Goal: Transaction & Acquisition: Purchase product/service

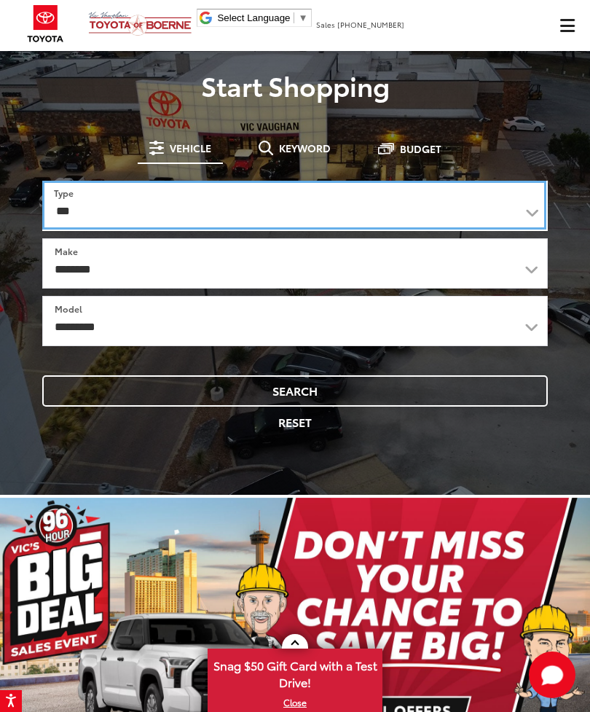
click at [524, 205] on select "*** *** **** *********" at bounding box center [294, 205] width 504 height 49
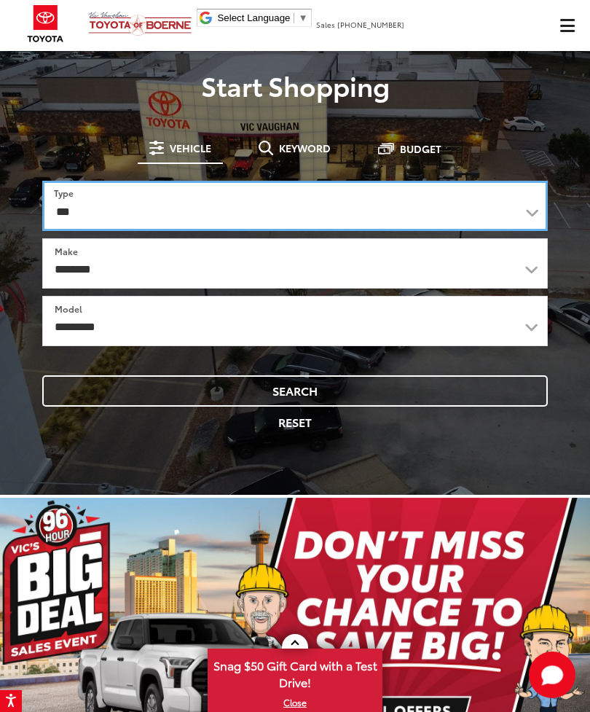
select select "******"
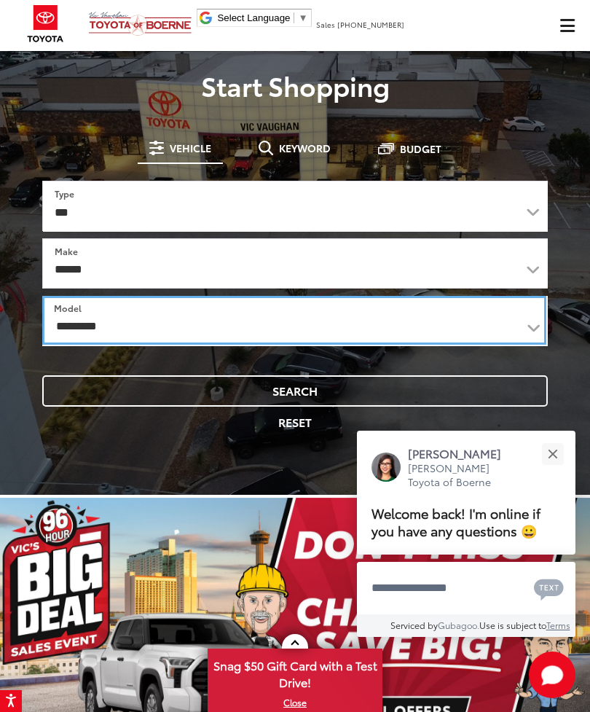
click at [527, 323] on select "**********" at bounding box center [294, 320] width 504 height 49
select select "*****"
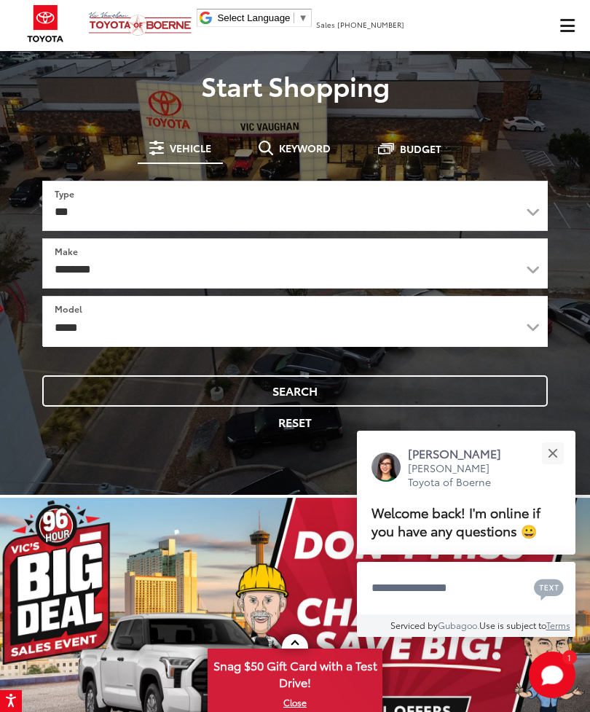
click at [138, 403] on button "Search" at bounding box center [295, 390] width 506 height 31
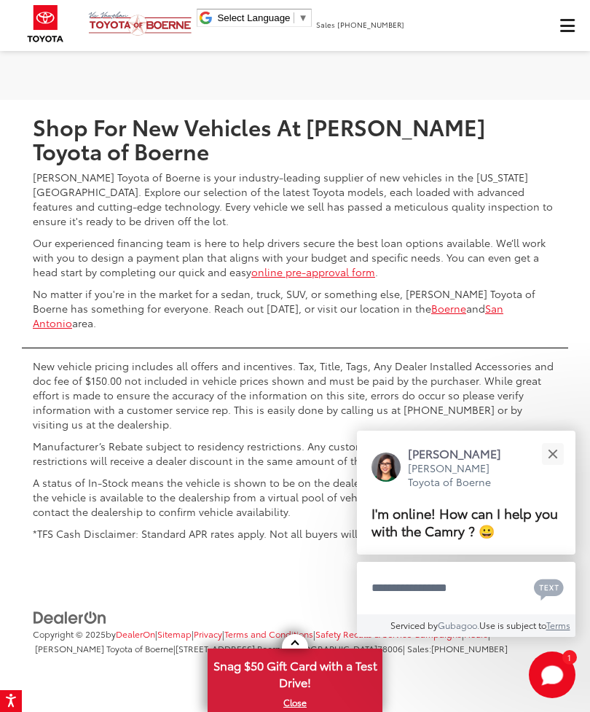
scroll to position [5478, 0]
click at [468, 20] on link at bounding box center [467, 6] width 34 height 26
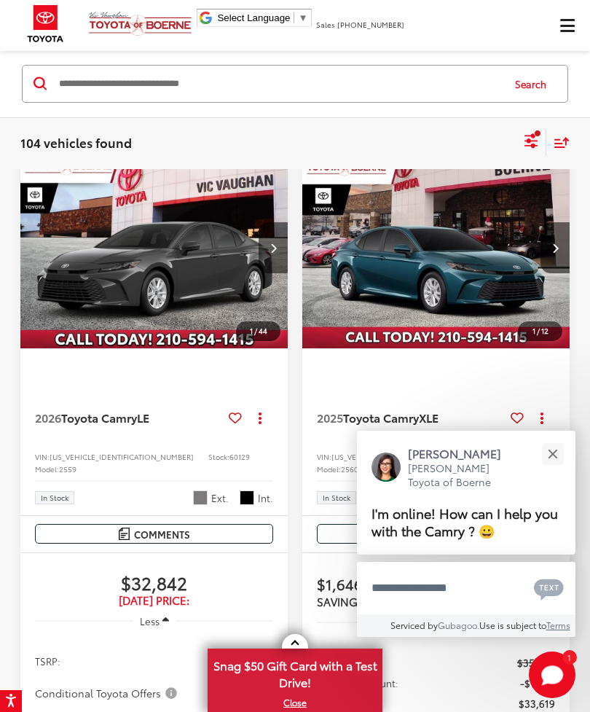
scroll to position [117, 0]
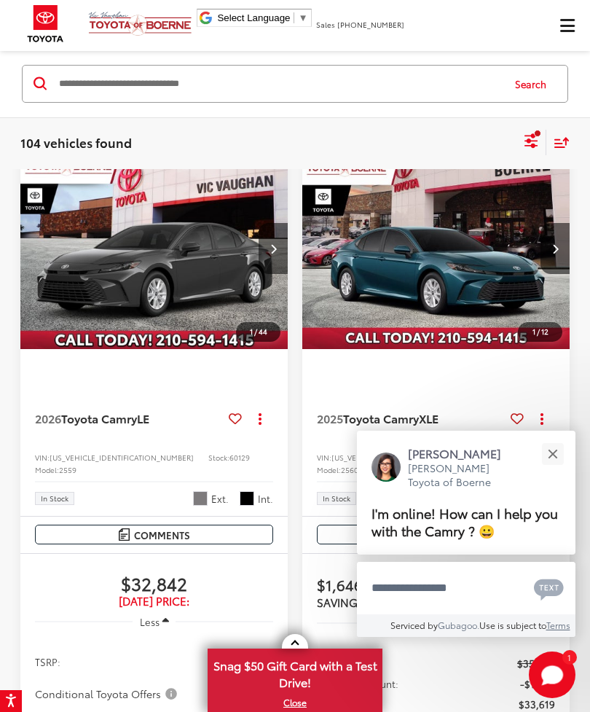
click at [485, 313] on img "2025 Toyota Camry XLE 0" at bounding box center [437, 249] width 270 height 203
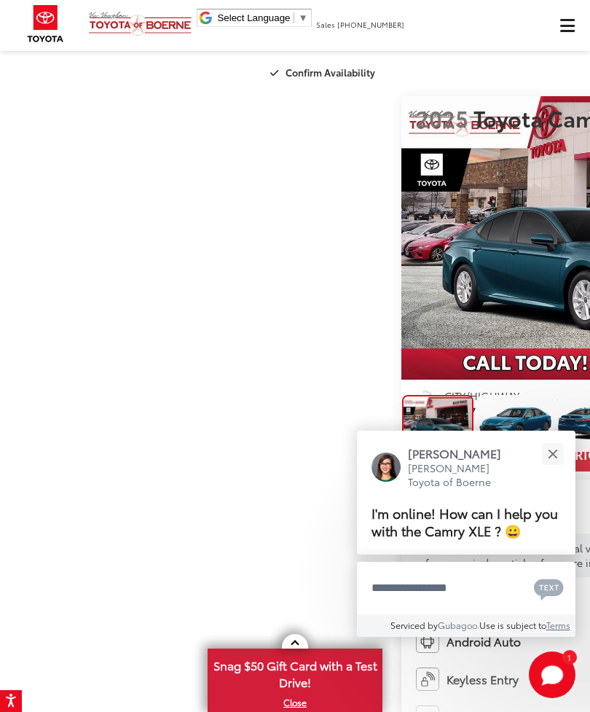
click at [554, 458] on button "Close" at bounding box center [552, 453] width 31 height 31
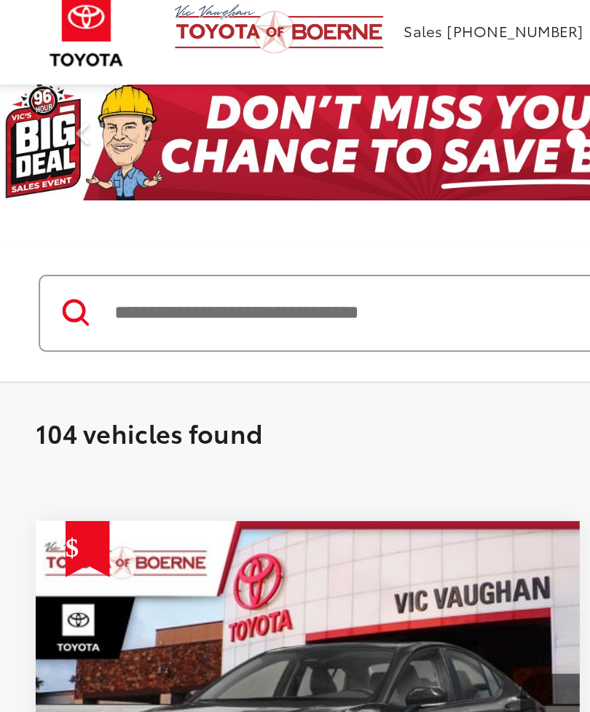
click at [530, 74] on link "Next" at bounding box center [546, 78] width 89 height 59
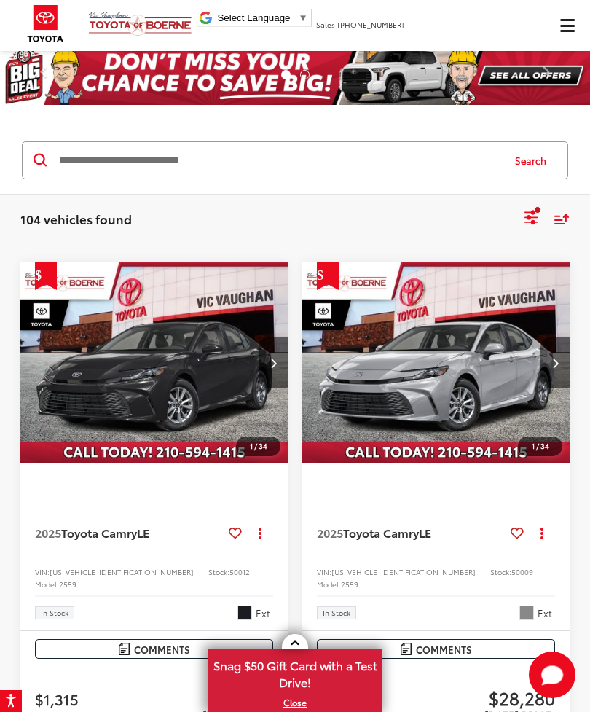
click at [531, 75] on link "Next" at bounding box center [546, 75] width 89 height 59
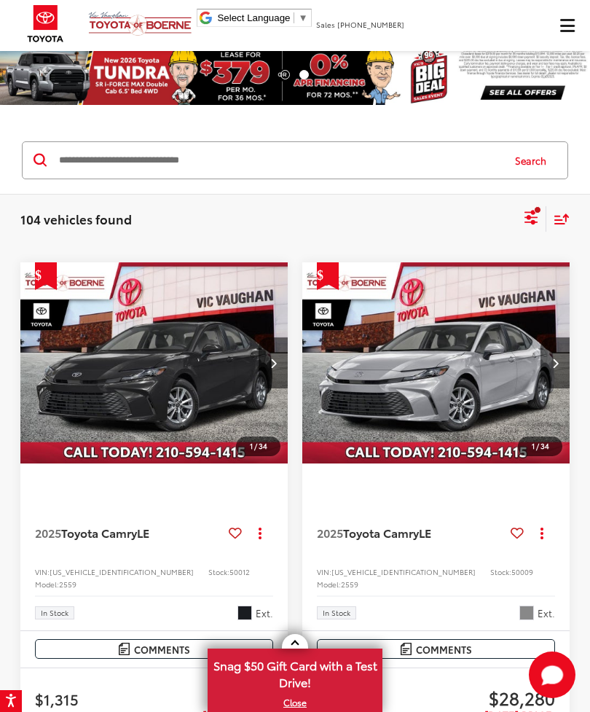
click at [543, 67] on span at bounding box center [546, 76] width 22 height 22
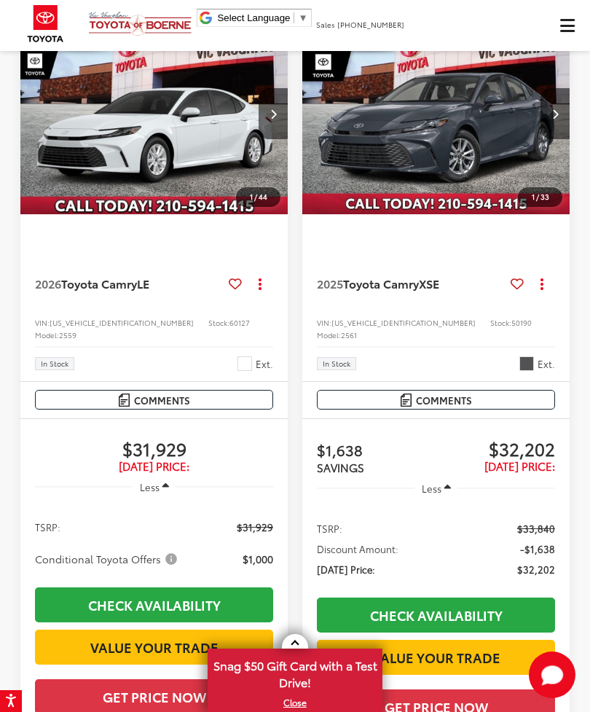
scroll to position [3778, 0]
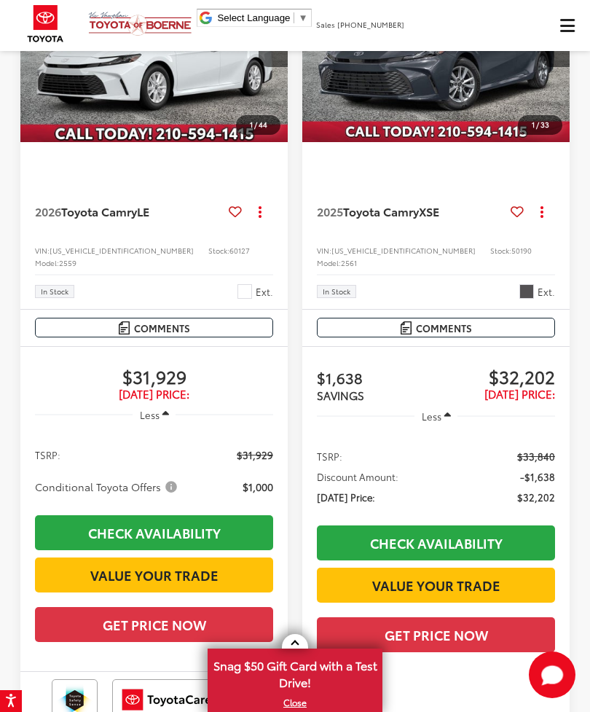
click at [471, 143] on img "2025 Toyota Camry XSE 0" at bounding box center [437, 42] width 270 height 203
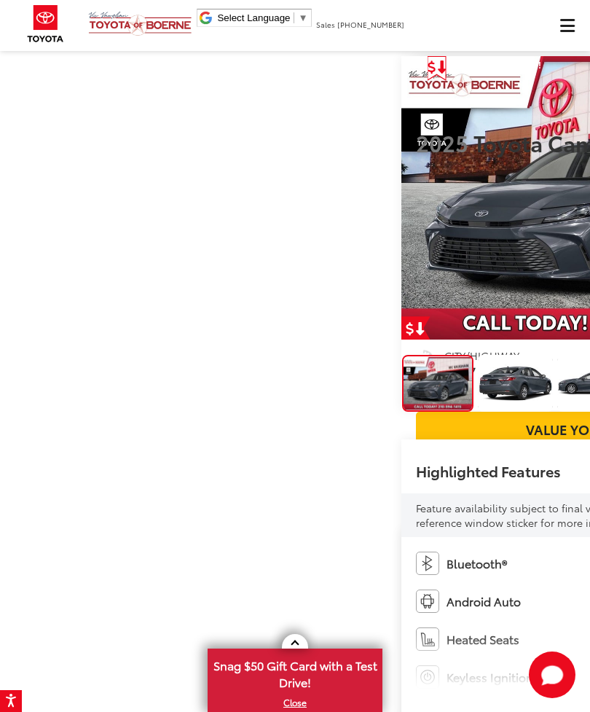
scroll to position [20, 0]
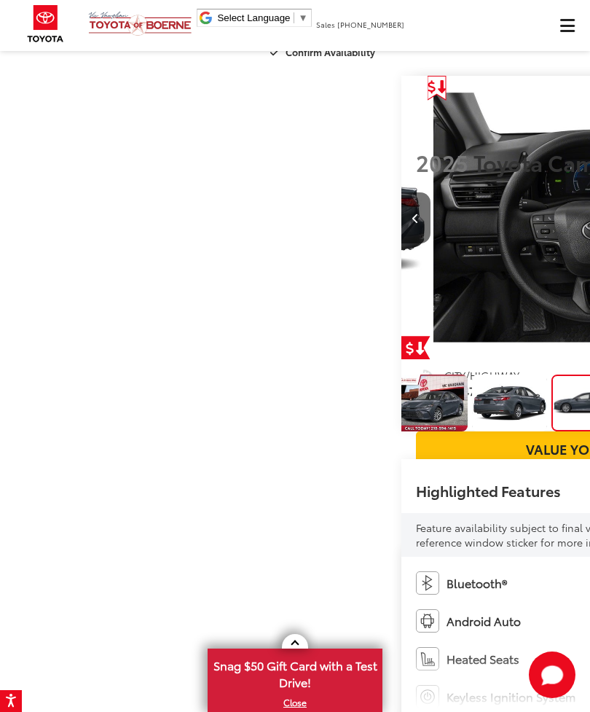
scroll to position [0, 1180]
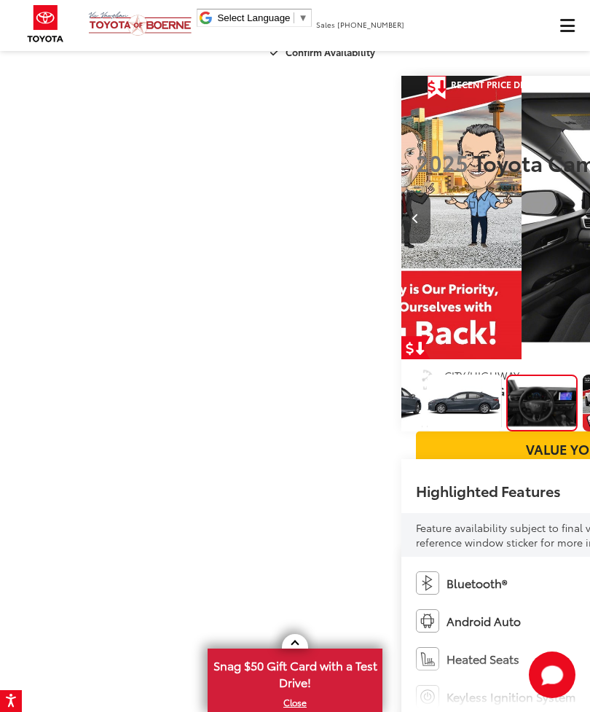
scroll to position [0, 133]
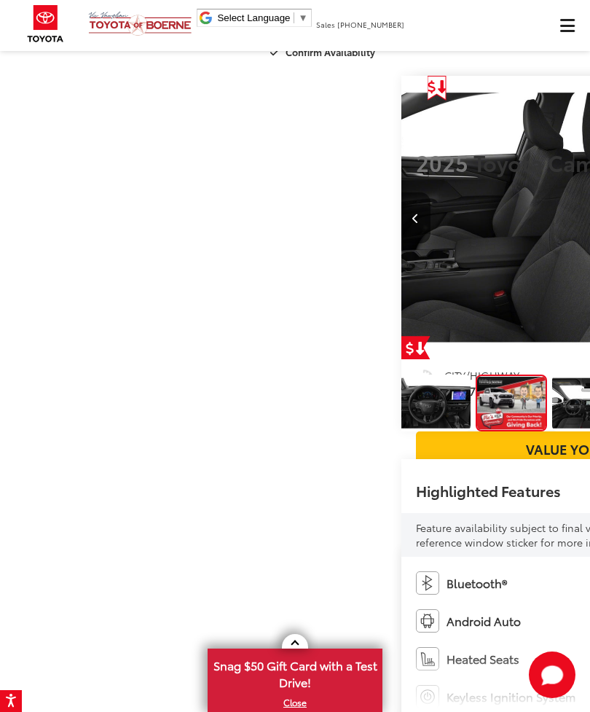
scroll to position [0, 257]
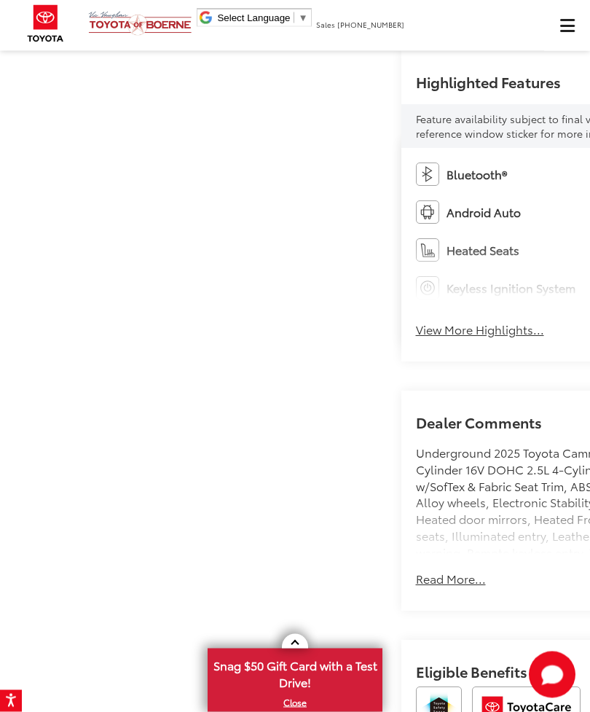
scroll to position [445, 0]
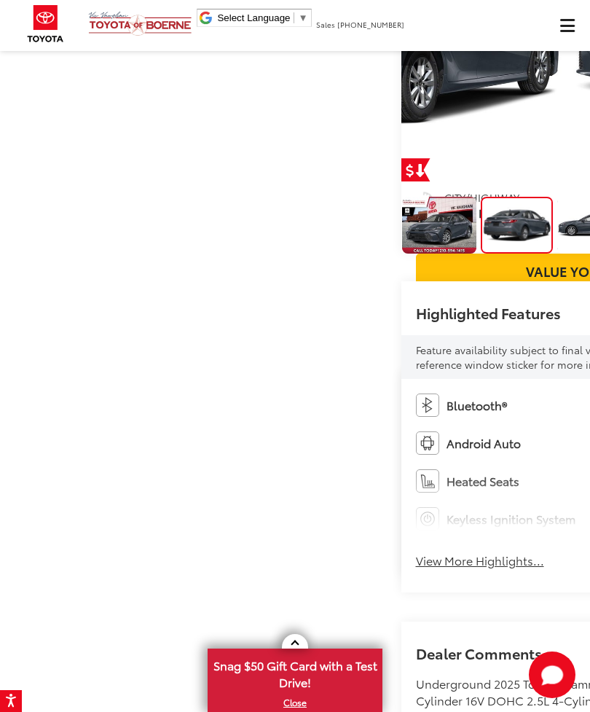
click at [401, 253] on img "Expand Photo 0" at bounding box center [439, 225] width 76 height 57
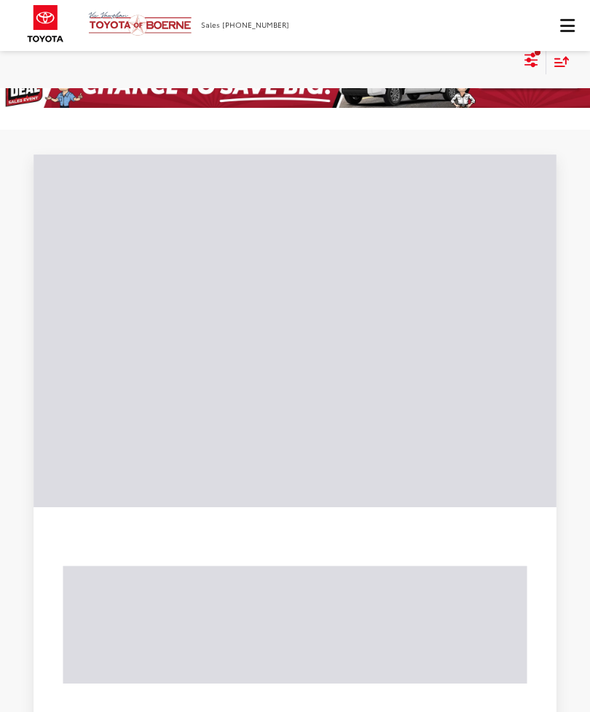
scroll to position [490, 0]
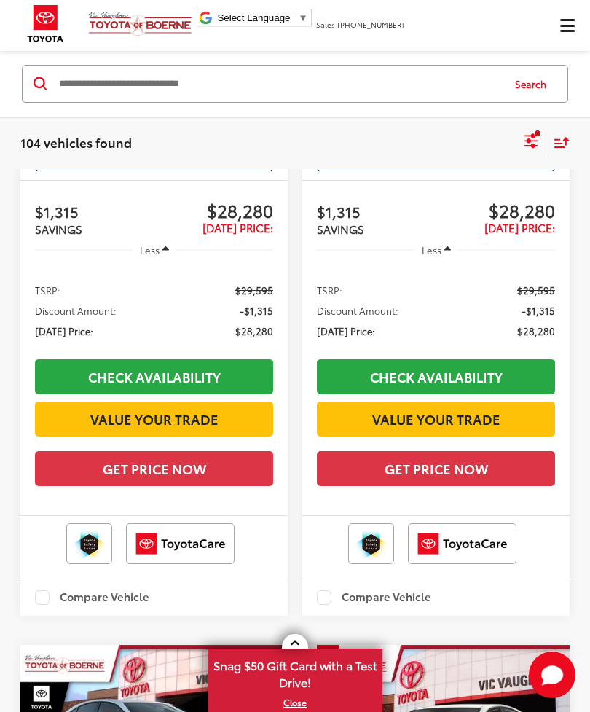
click at [563, 25] on span "Click to show site navigation" at bounding box center [567, 25] width 15 height 1
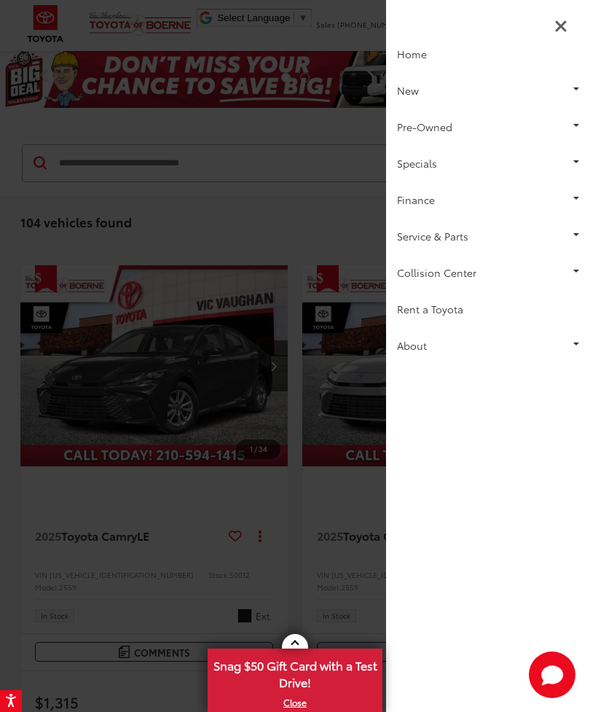
click at [574, 160] on link "Specials" at bounding box center [488, 163] width 204 height 36
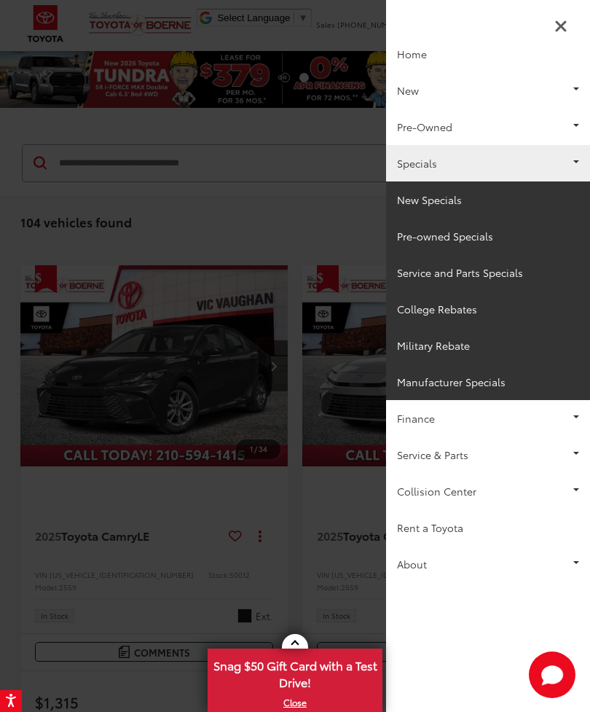
click at [571, 159] on link "Specials" at bounding box center [488, 163] width 204 height 36
click at [581, 157] on link "Specials" at bounding box center [488, 163] width 204 height 36
click at [529, 170] on link "Specials" at bounding box center [488, 163] width 204 height 36
click at [579, 88] on link "New" at bounding box center [488, 90] width 204 height 36
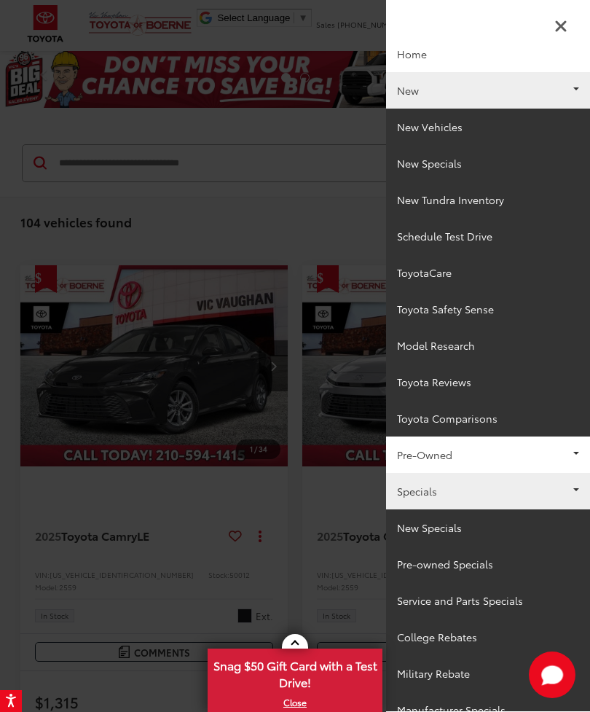
click at [423, 57] on link "Home" at bounding box center [488, 54] width 204 height 36
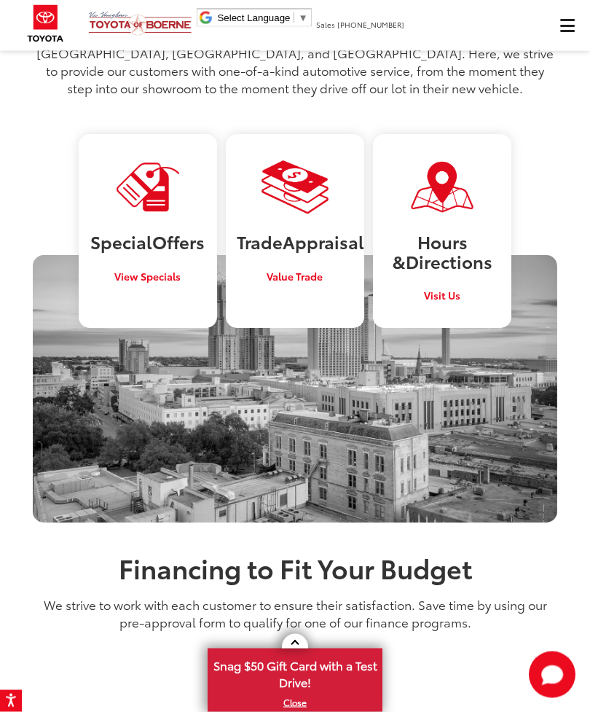
scroll to position [1166, 0]
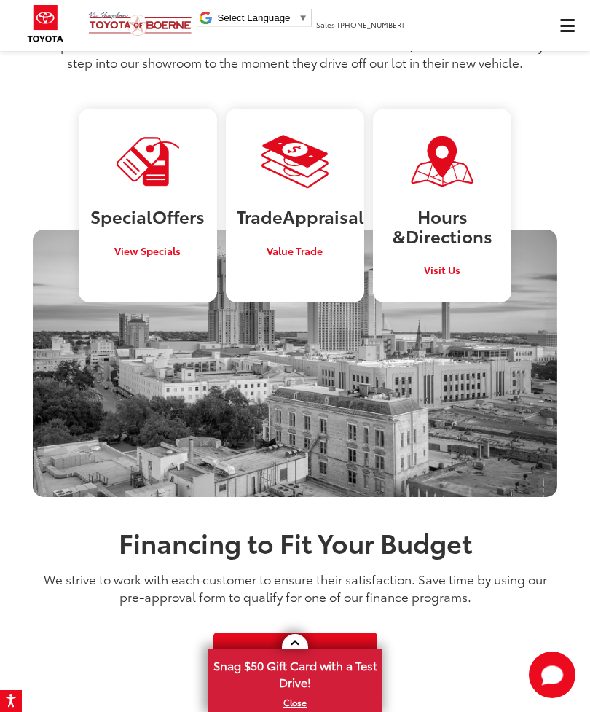
click at [445, 268] on span "Visit Us" at bounding box center [442, 269] width 36 height 15
